Goal: Task Accomplishment & Management: Use online tool/utility

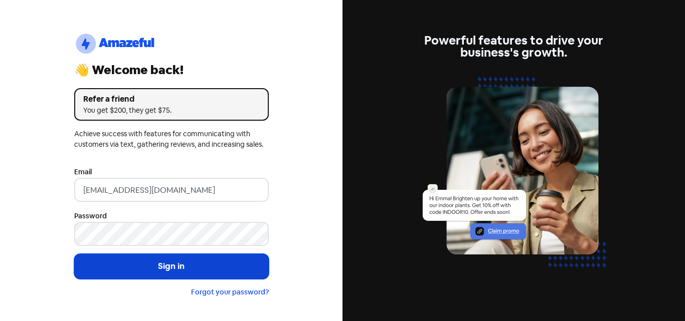
click at [195, 271] on button "Sign in" at bounding box center [171, 266] width 195 height 25
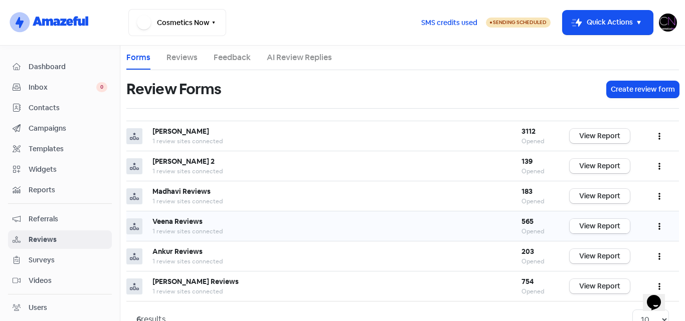
click at [573, 230] on link "View Report" at bounding box center [600, 226] width 60 height 15
click at [586, 258] on link "View Report" at bounding box center [600, 256] width 60 height 15
click at [597, 228] on link "View Report" at bounding box center [600, 226] width 60 height 15
click at [667, 27] on img at bounding box center [668, 23] width 18 height 18
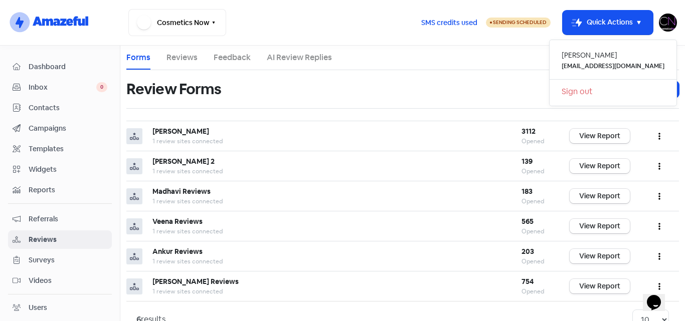
click at [612, 93] on link "Sign out" at bounding box center [613, 92] width 127 height 16
